Goal: Task Accomplishment & Management: Manage account settings

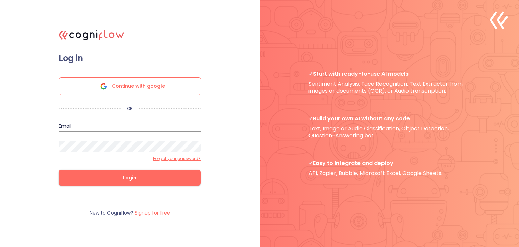
click at [159, 87] on span "Continue with google" at bounding box center [138, 86] width 53 height 17
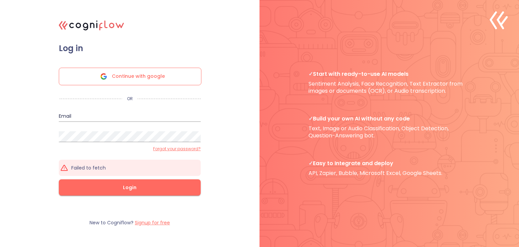
click at [189, 78] on div "Continue with google" at bounding box center [130, 77] width 143 height 18
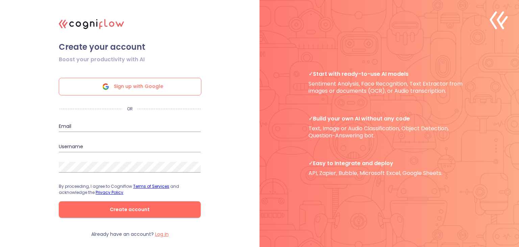
click at [108, 89] on icon at bounding box center [105, 88] width 5 height 3
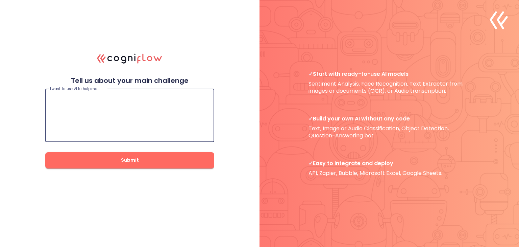
click at [134, 103] on textarea at bounding box center [129, 115] width 159 height 41
type textarea "m"
type textarea "train chatbots, and other bots in general"
click at [184, 157] on span "Submit" at bounding box center [129, 160] width 147 height 8
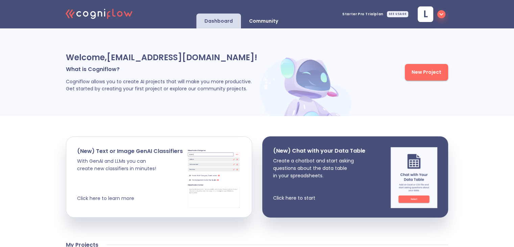
click at [394, 12] on div "SEE USAGE" at bounding box center [397, 14] width 21 height 6
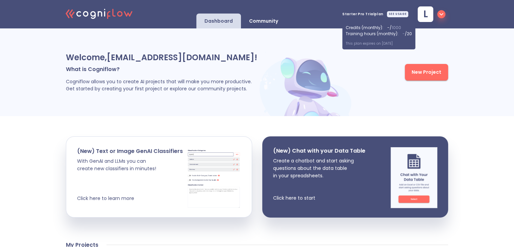
click at [437, 16] on icon "button" at bounding box center [441, 14] width 8 height 8
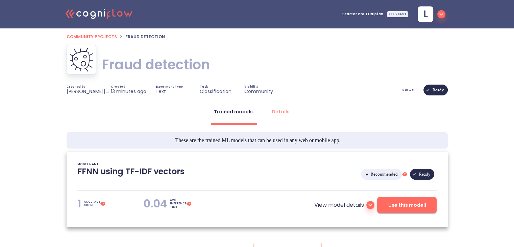
type textarea "[2025/08/28 20:51:38]- Starting with download required files from shared storag…"
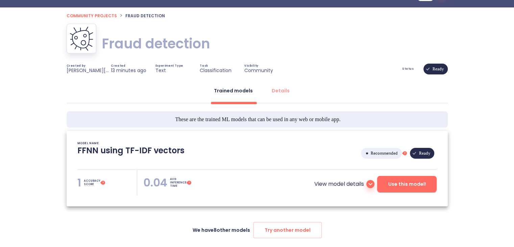
scroll to position [45, 0]
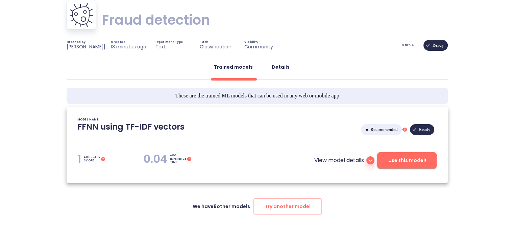
click at [279, 62] on button "Details" at bounding box center [280, 67] width 26 height 16
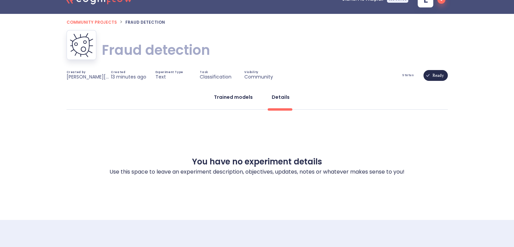
click at [236, 97] on div "Trained models" at bounding box center [233, 97] width 39 height 7
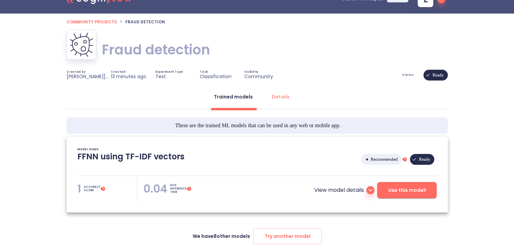
click at [161, 71] on span "Experiment Type" at bounding box center [169, 72] width 28 height 3
click at [79, 76] on p "diksha.gour.6.7@gmail.com" at bounding box center [89, 76] width 44 height 6
click at [84, 78] on p "diksha.gour.6.7@gmail.com" at bounding box center [89, 76] width 44 height 6
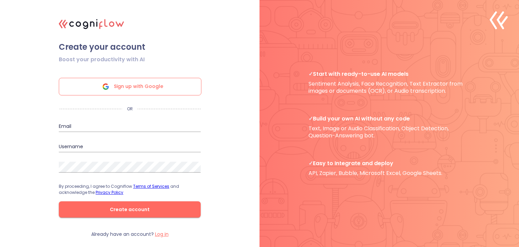
click at [142, 84] on span "Sign up with Google" at bounding box center [138, 86] width 49 height 17
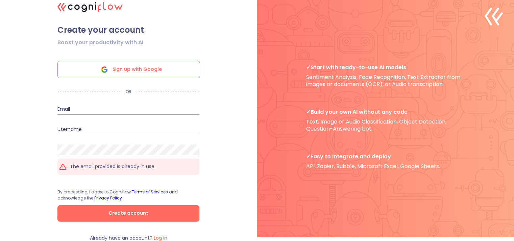
scroll to position [6, 0]
click at [159, 236] on label "Log in" at bounding box center [161, 238] width 14 height 7
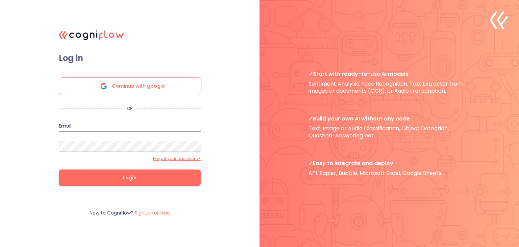
click at [158, 89] on span "Continue with google" at bounding box center [138, 86] width 53 height 17
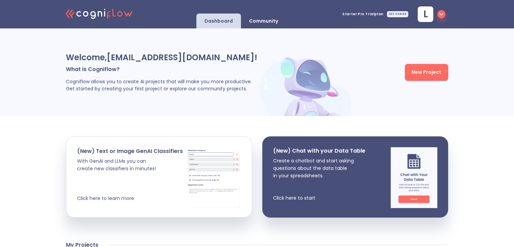
click at [261, 19] on p "Community" at bounding box center [263, 21] width 29 height 6
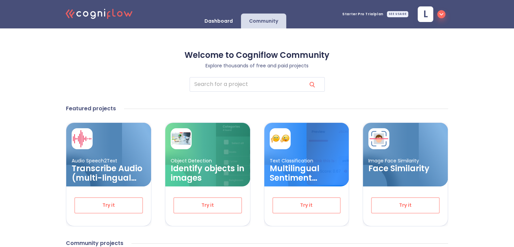
click at [233, 20] on p "Dashboard" at bounding box center [218, 21] width 28 height 6
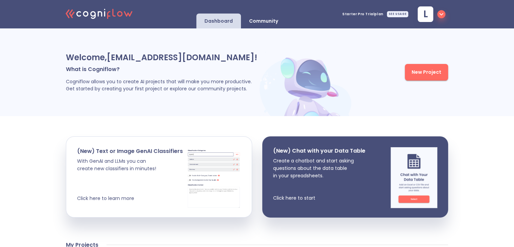
click at [440, 12] on icon "button" at bounding box center [441, 14] width 8 height 8
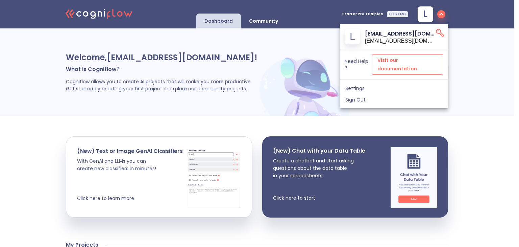
click at [402, 56] on span "Visit our documentation" at bounding box center [407, 64] width 60 height 17
click at [269, 23] on div at bounding box center [259, 123] width 519 height 247
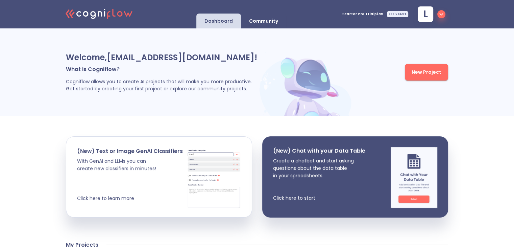
click at [445, 14] on button "l" at bounding box center [430, 14] width 36 height 20
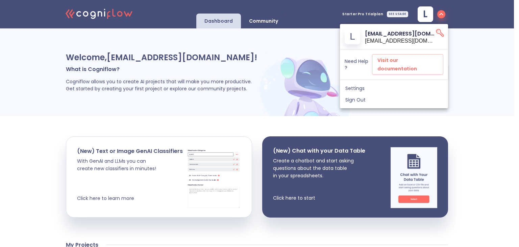
click at [418, 16] on div at bounding box center [259, 123] width 519 height 247
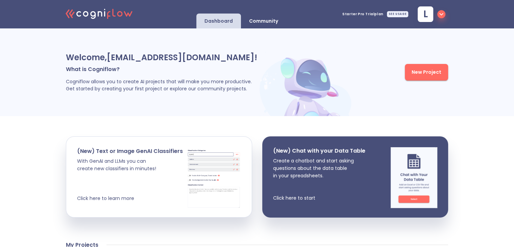
click at [427, 10] on div "l" at bounding box center [425, 14] width 16 height 16
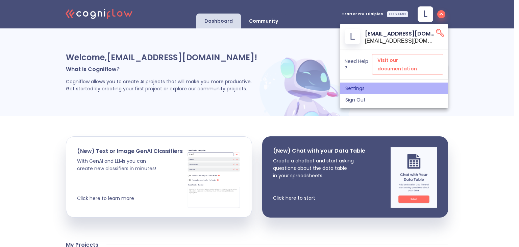
click at [358, 85] on span "Settings" at bounding box center [393, 88] width 97 height 6
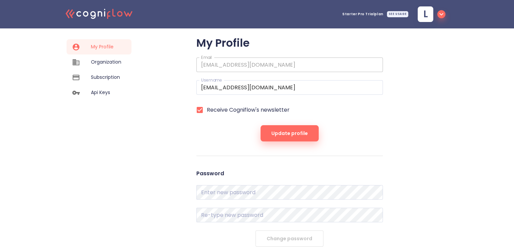
click at [106, 66] on div "Organization" at bounding box center [99, 61] width 65 height 15
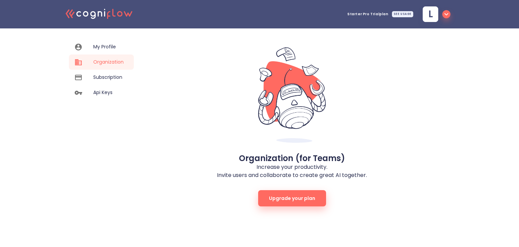
click at [307, 204] on button "Upgrade your plan" at bounding box center [292, 198] width 68 height 16
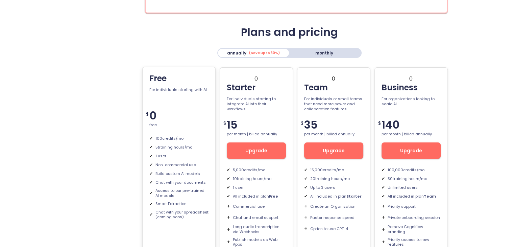
click at [174, 170] on div "✔ Build custom AI models" at bounding box center [178, 173] width 59 height 6
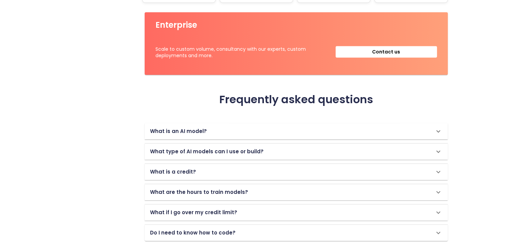
scroll to position [228, 0]
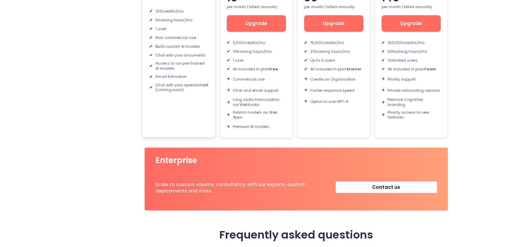
click at [194, 118] on div "Free For individuals starting with AI $ 0 free ✔ 100 credits/mo ✔ 5 training ho…" at bounding box center [178, 39] width 73 height 198
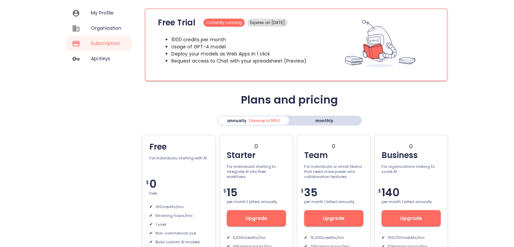
scroll to position [0, 0]
